Goal: Task Accomplishment & Management: Complete application form

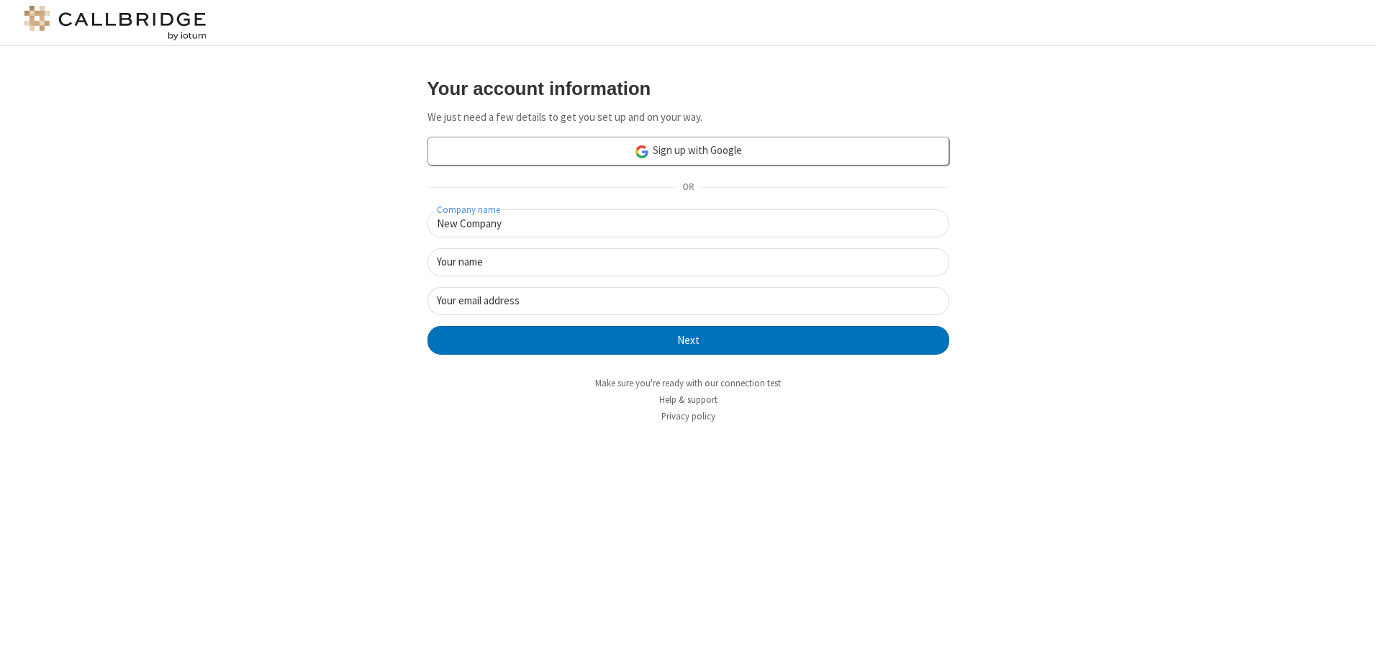
type input "New Company"
type input "New User"
type input "[EMAIL_ADDRESS][DOMAIN_NAME]"
click button "Next" at bounding box center [689, 340] width 522 height 29
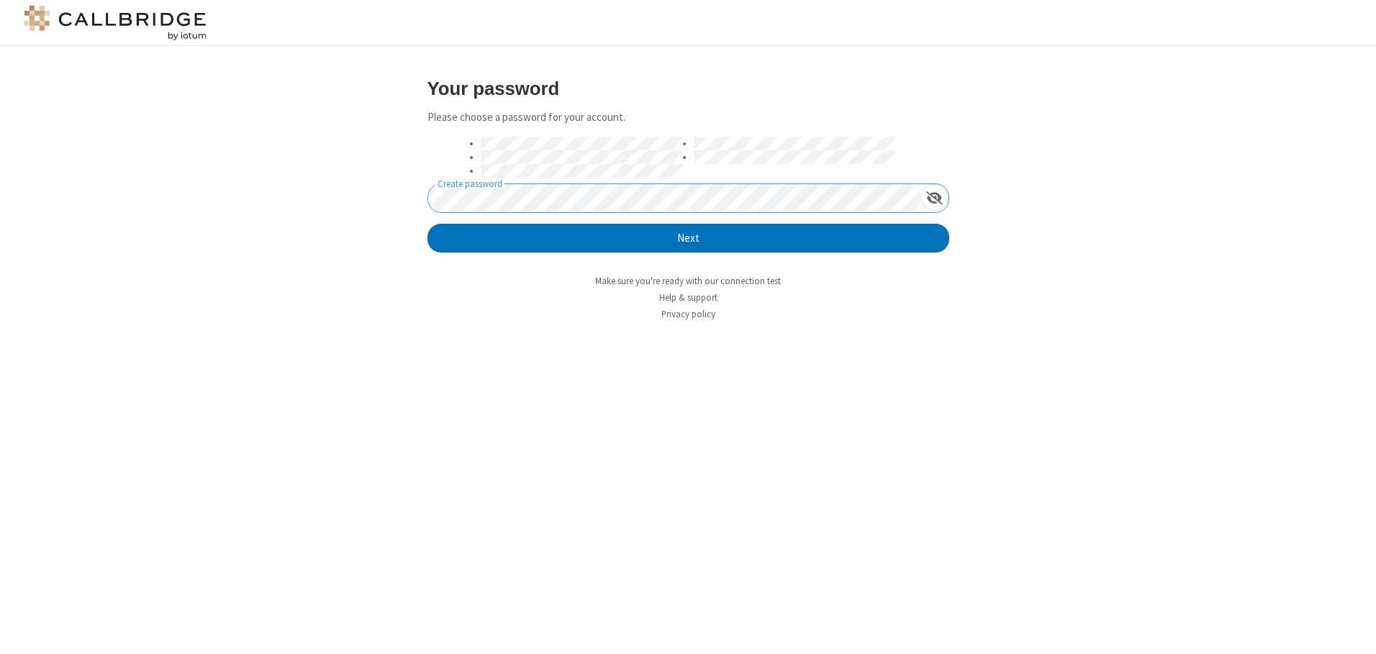
click button "Next" at bounding box center [689, 238] width 522 height 29
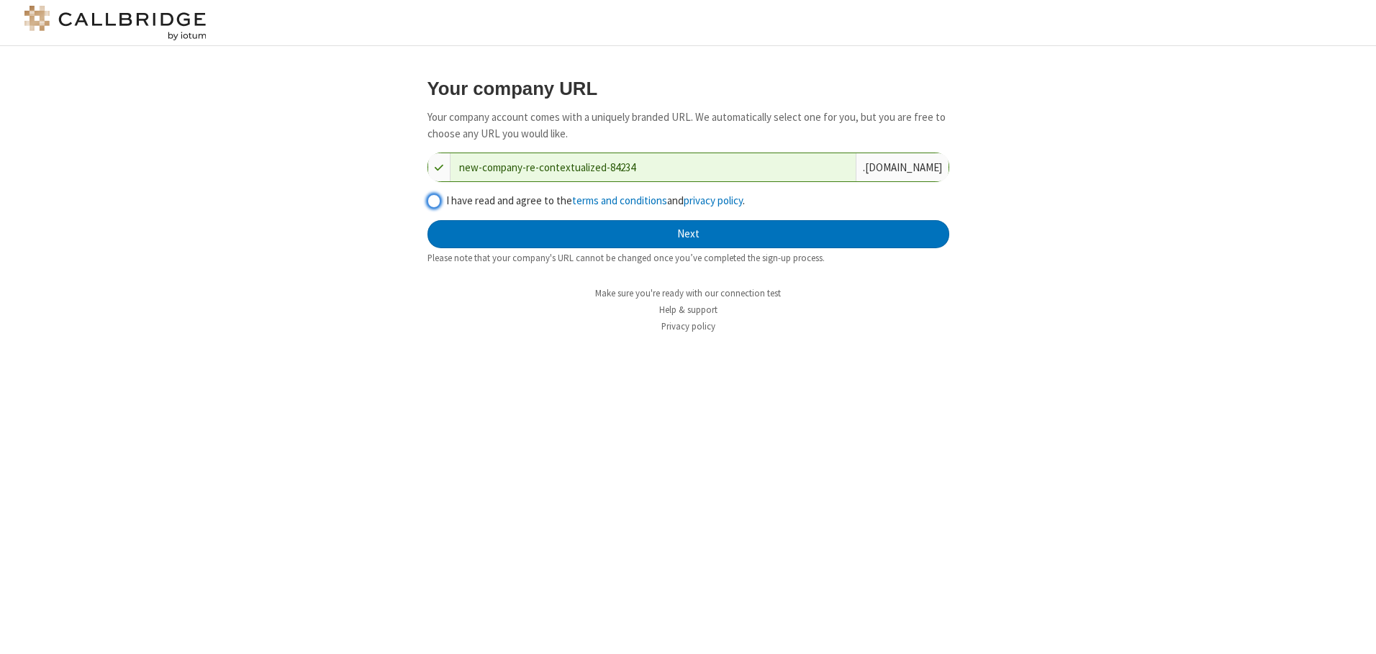
click at [433, 200] on input "I have read and agree to the terms and conditions and privacy policy ." at bounding box center [435, 201] width 14 height 15
checkbox input "true"
click at [688, 234] on button "Next" at bounding box center [689, 234] width 522 height 29
